Goal: Task Accomplishment & Management: Use online tool/utility

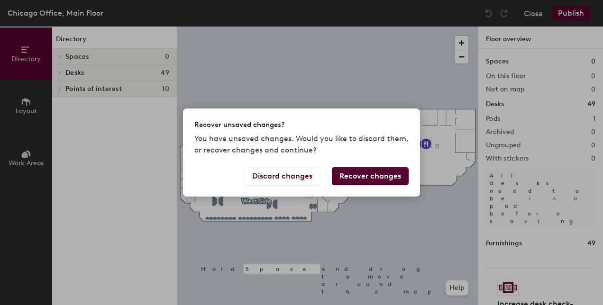
click at [355, 180] on button "Recover changes" at bounding box center [370, 176] width 77 height 18
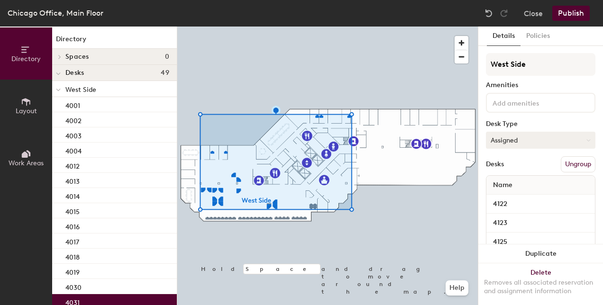
click at [548, 143] on button "Assigned" at bounding box center [540, 140] width 109 height 17
click at [518, 196] on div "Hoteled" at bounding box center [533, 198] width 95 height 14
click at [569, 14] on button "Publish" at bounding box center [570, 13] width 37 height 15
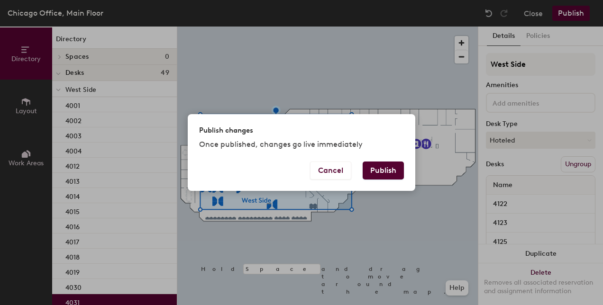
click at [364, 166] on button "Publish" at bounding box center [383, 171] width 41 height 18
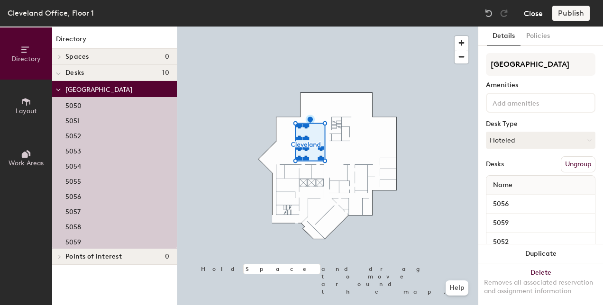
click at [527, 14] on button "Close" at bounding box center [533, 13] width 19 height 15
